Goal: Information Seeking & Learning: Compare options

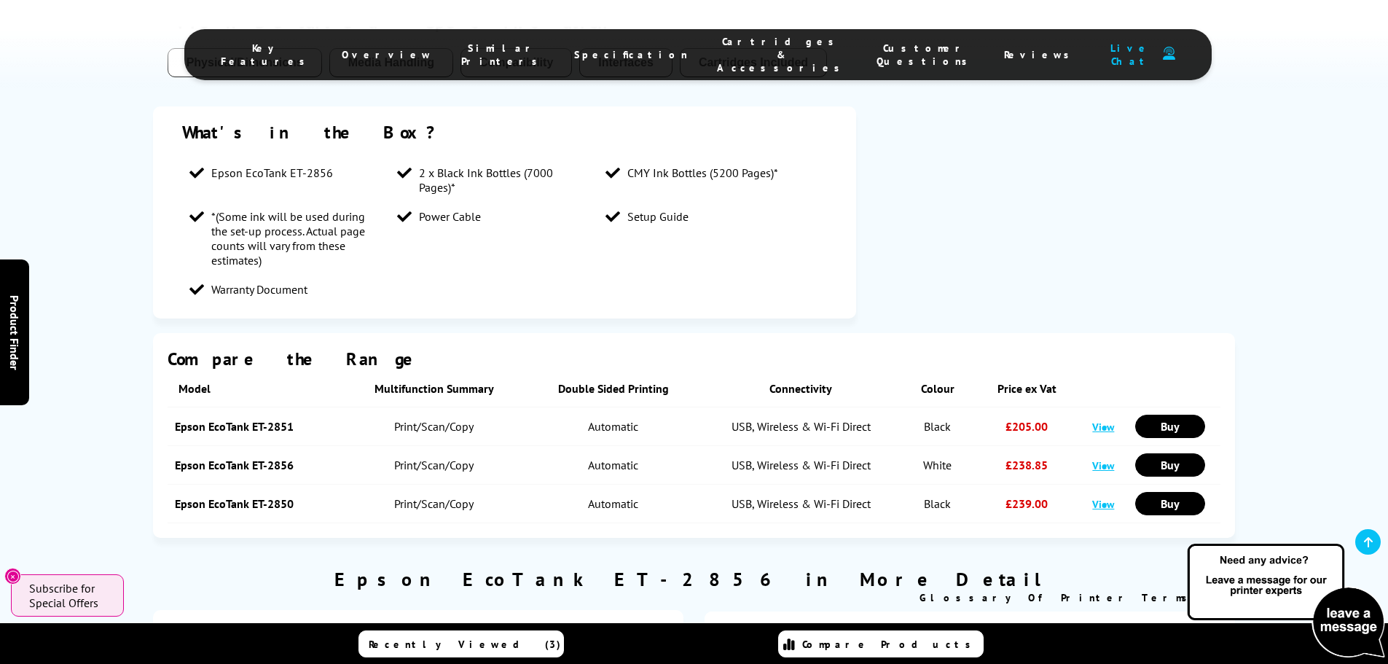
scroll to position [1458, 0]
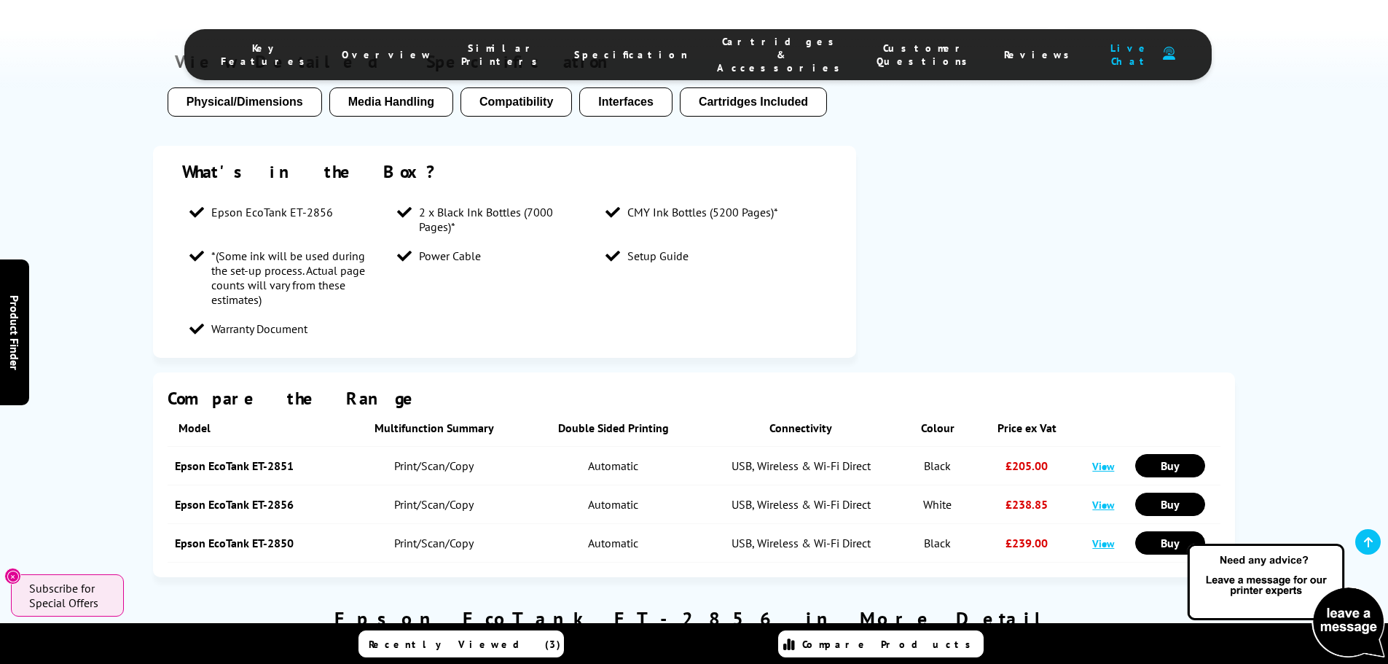
click at [1111, 459] on link "View" at bounding box center [1103, 466] width 22 height 14
